Goal: Information Seeking & Learning: Learn about a topic

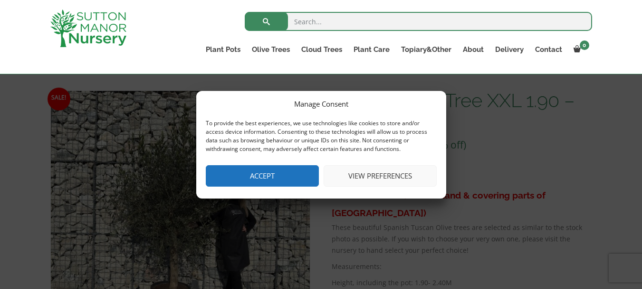
click at [382, 177] on button "View preferences" at bounding box center [380, 175] width 113 height 21
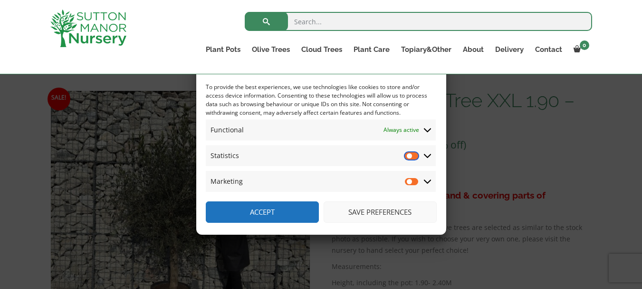
click at [414, 152] on input "Statistics" at bounding box center [412, 156] width 14 height 10
click at [404, 155] on span "Statistics Statistics" at bounding box center [321, 155] width 230 height 21
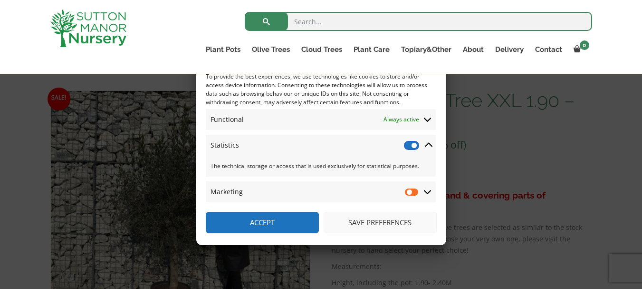
click at [410, 148] on input "Statistics" at bounding box center [412, 145] width 14 height 10
checkbox input "false"
click at [391, 224] on button "Save preferences" at bounding box center [380, 222] width 113 height 21
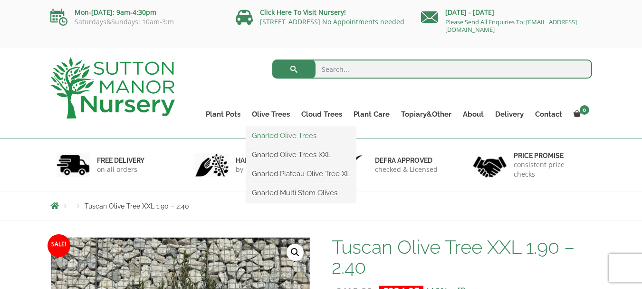
click at [270, 137] on link "Gnarled Olive Trees" at bounding box center [301, 135] width 110 height 14
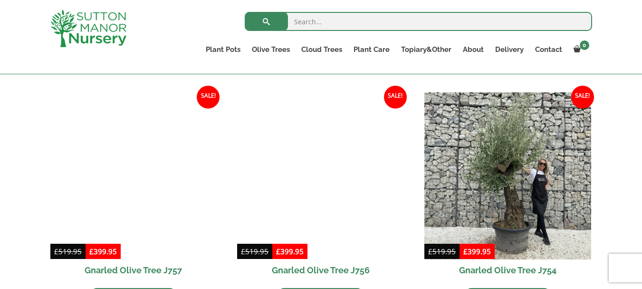
scroll to position [695, 0]
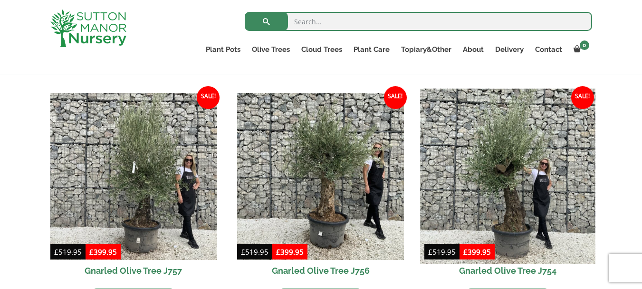
click at [525, 184] on img at bounding box center [507, 175] width 175 height 175
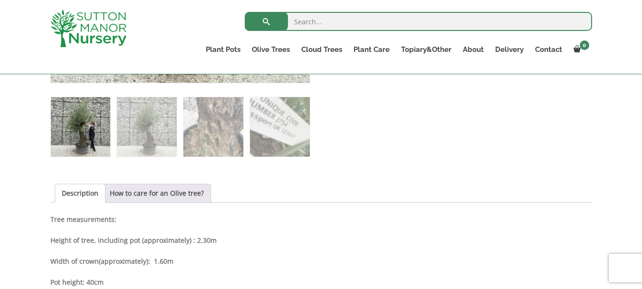
scroll to position [396, 0]
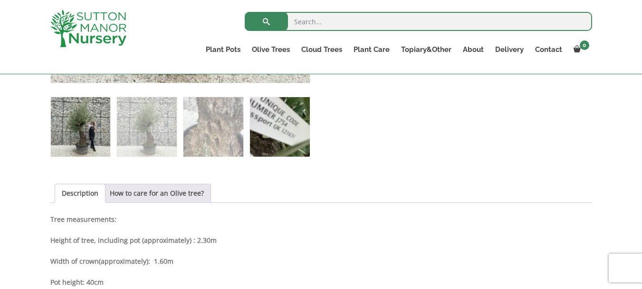
click at [270, 119] on img at bounding box center [279, 126] width 59 height 59
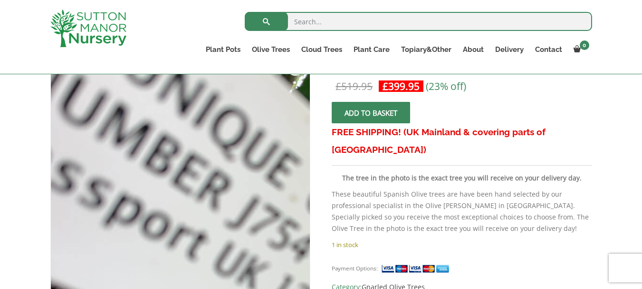
scroll to position [297, 0]
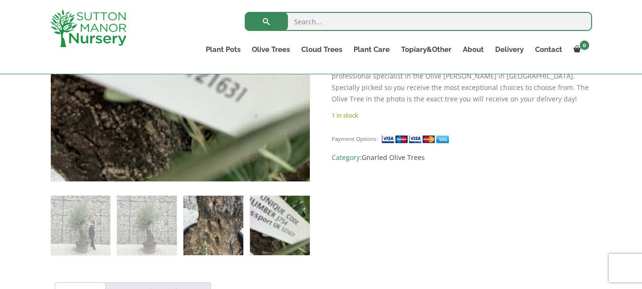
click at [217, 238] on img at bounding box center [212, 224] width 59 height 59
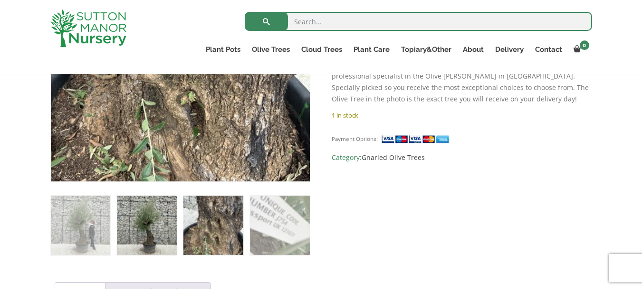
click at [143, 230] on img at bounding box center [146, 224] width 59 height 59
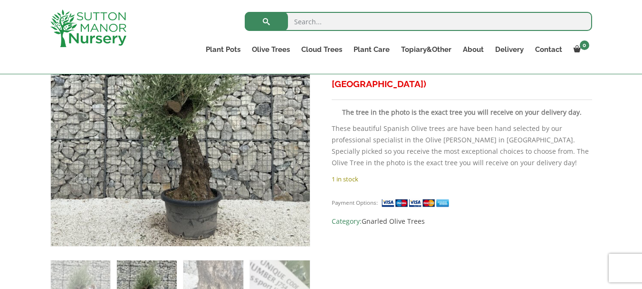
scroll to position [240, 0]
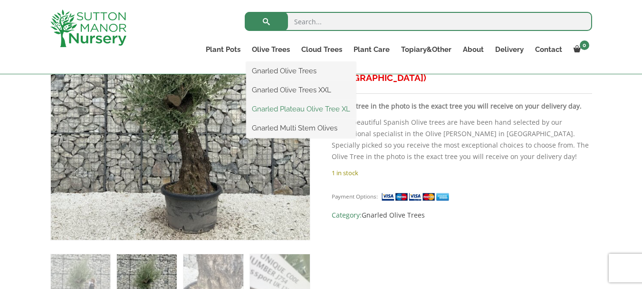
click at [324, 109] on link "Gnarled Plateau Olive Tree XL" at bounding box center [301, 109] width 110 height 14
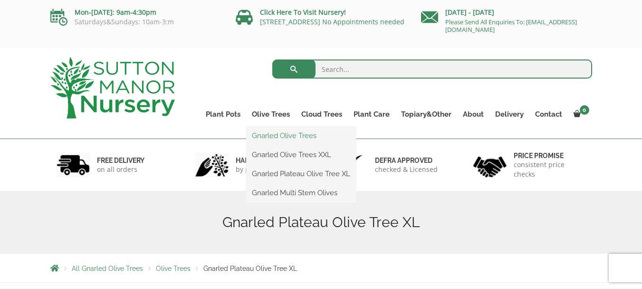
click at [302, 132] on link "Gnarled Olive Trees" at bounding box center [301, 135] width 110 height 14
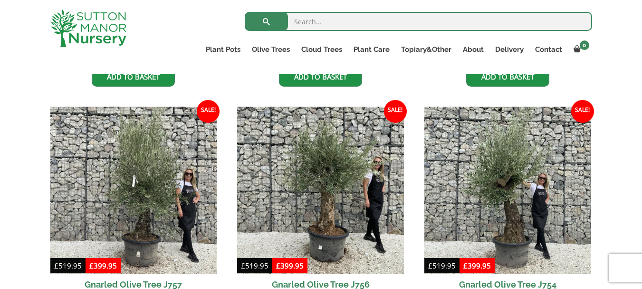
scroll to position [682, 0]
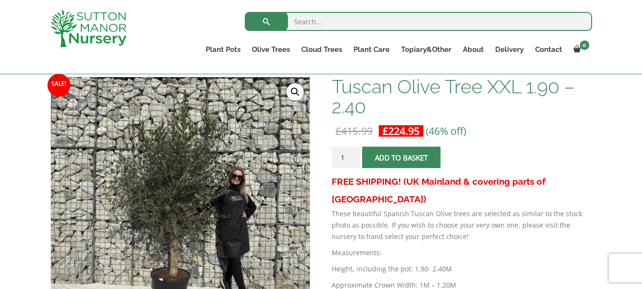
scroll to position [144, 0]
